Goal: Task Accomplishment & Management: Manage account settings

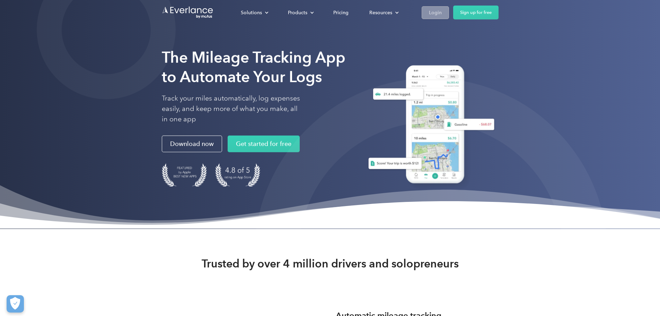
click at [442, 12] on div "Login" at bounding box center [435, 12] width 13 height 9
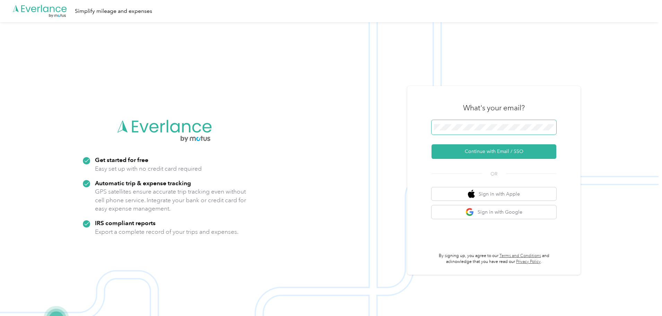
click at [473, 123] on span at bounding box center [493, 127] width 125 height 15
click at [477, 152] on button "Continue with Email / SSO" at bounding box center [493, 151] width 125 height 15
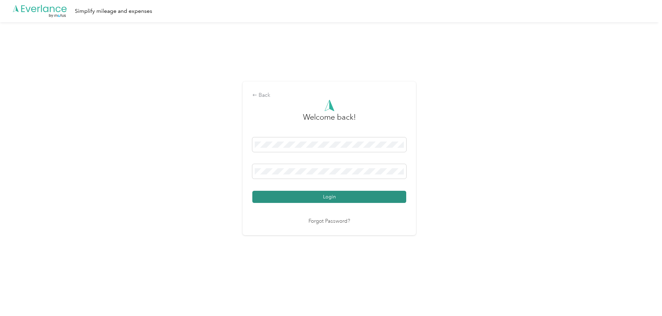
click at [310, 197] on button "Login" at bounding box center [329, 197] width 154 height 12
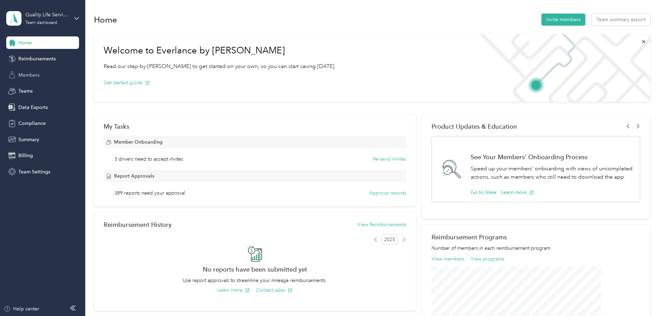
click at [38, 74] on span "Members" at bounding box center [28, 74] width 21 height 7
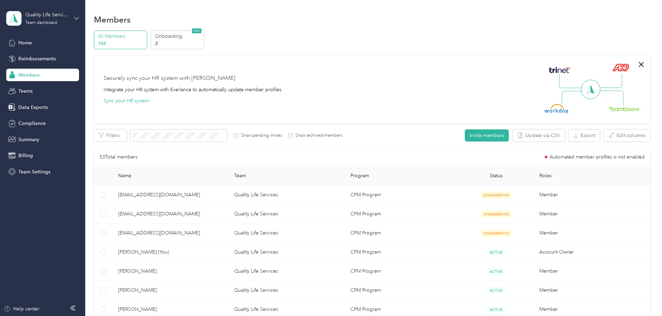
click at [77, 17] on icon at bounding box center [76, 18] width 5 height 5
click at [48, 90] on div "Log out" at bounding box center [79, 88] width 136 height 12
